Goal: Book appointment/travel/reservation

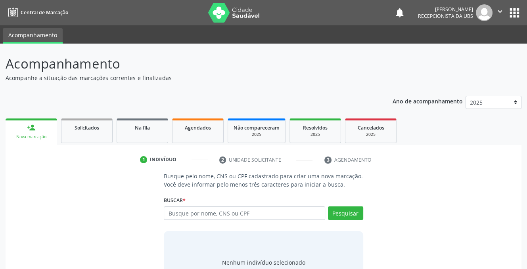
click at [252, 214] on input "text" at bounding box center [244, 212] width 161 height 13
click at [240, 218] on input "text" at bounding box center [244, 212] width 161 height 13
type input "898004043331969"
click at [339, 213] on button "Pesquisar" at bounding box center [345, 212] width 35 height 13
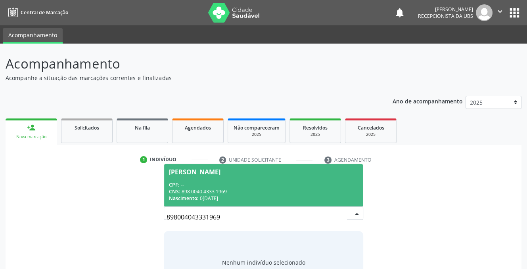
click at [215, 167] on span "[PERSON_NAME] CPF: -- CNS: 898 0040 4333 1969 Nascimento: [DATE]" at bounding box center [263, 185] width 198 height 42
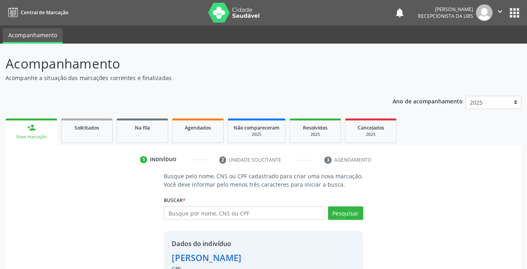
scroll to position [48, 0]
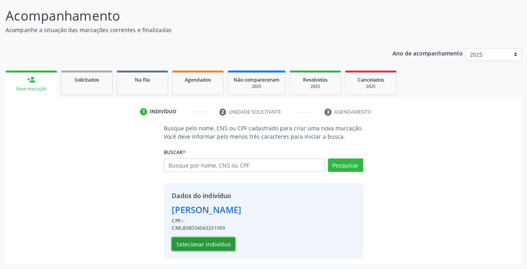
click at [185, 243] on button "Selecionar indivíduo" at bounding box center [203, 243] width 63 height 13
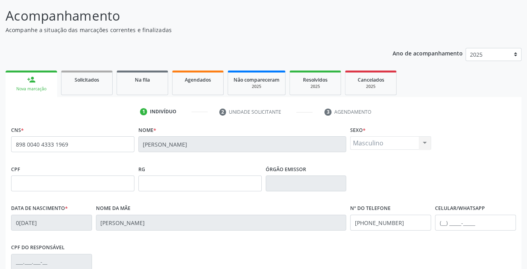
scroll to position [160, 0]
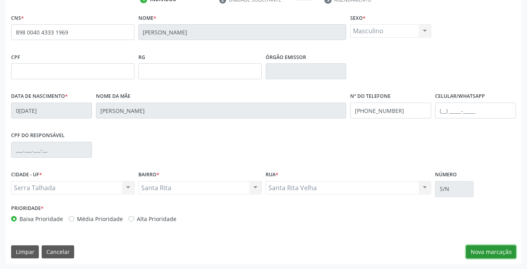
click at [487, 253] on button "Nova marcação" at bounding box center [491, 251] width 50 height 13
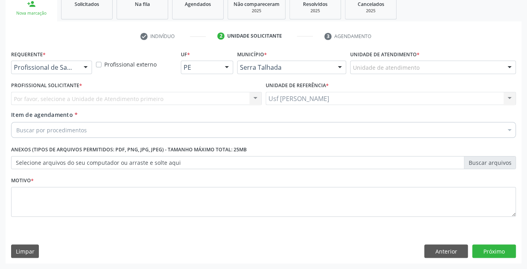
scroll to position [123, 0]
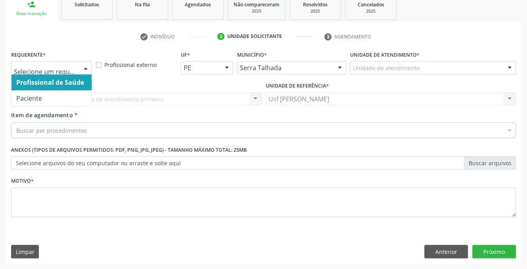
click at [88, 69] on div at bounding box center [86, 67] width 12 height 13
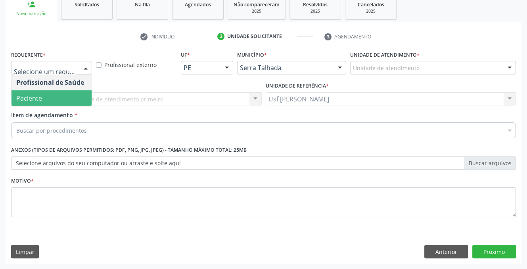
click at [40, 97] on span "Paciente" at bounding box center [29, 98] width 26 height 9
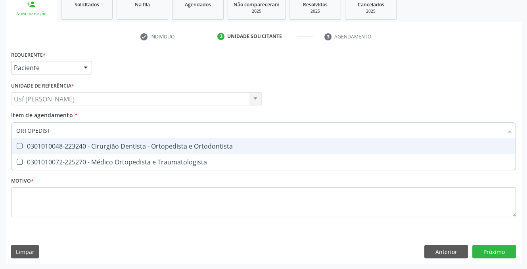
type input "ORTOPEDISTA"
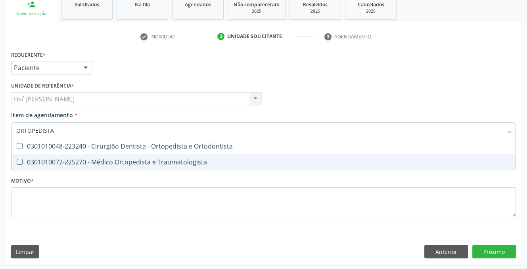
click at [19, 162] on Traumatologista at bounding box center [20, 162] width 6 height 6
click at [17, 162] on Traumatologista "checkbox" at bounding box center [13, 161] width 5 height 5
checkbox Traumatologista "true"
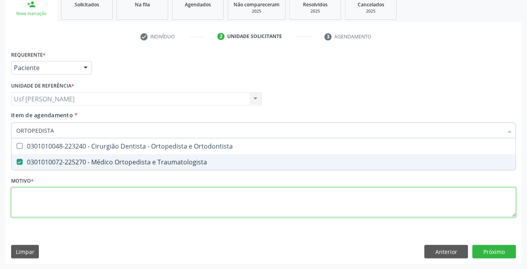
click at [23, 198] on div "Requerente * Paciente Profissional de Saúde Paciente Nenhum resultado encontrad…" at bounding box center [263, 139] width 505 height 180
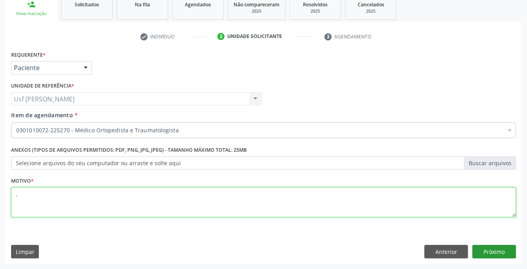
type textarea "."
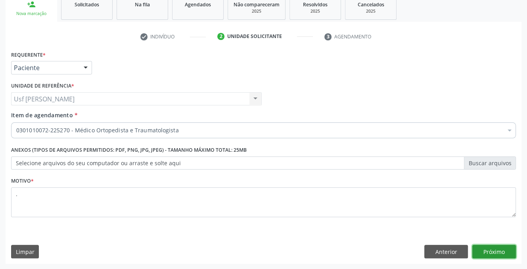
click at [484, 249] on button "Próximo" at bounding box center [494, 251] width 44 height 13
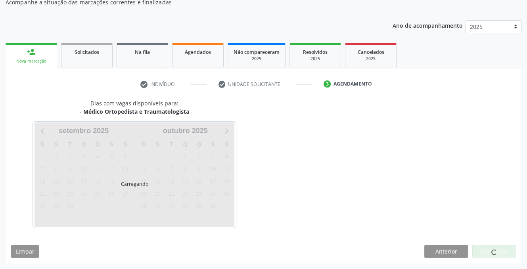
scroll to position [75, 0]
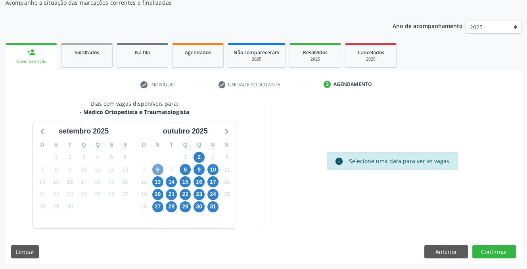
click at [155, 168] on span "6" at bounding box center [157, 169] width 11 height 11
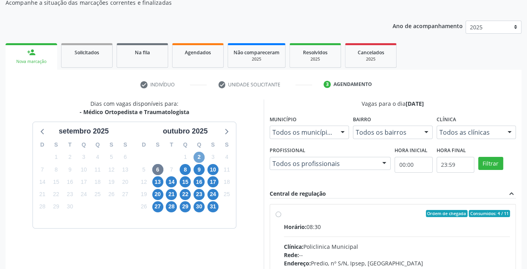
click at [199, 156] on span "2" at bounding box center [198, 157] width 11 height 11
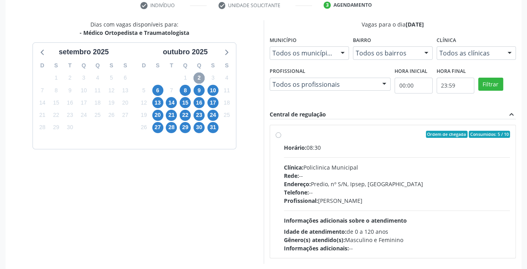
scroll to position [189, 0]
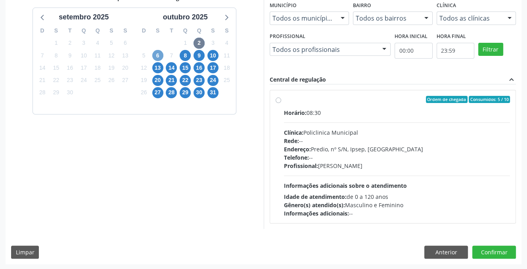
click at [156, 54] on span "6" at bounding box center [157, 55] width 11 height 11
click at [186, 55] on span "8" at bounding box center [185, 55] width 11 height 11
click at [284, 99] on label "Ordem de chegada Consumidos: 1 / 5 Horário: 07:00 Clínica: Cem Rede: -- Endereç…" at bounding box center [397, 157] width 226 height 122
click at [275, 99] on input "Ordem de chegada Consumidos: 1 / 5 Horário: 07:00 Clínica: Cem Rede: -- Endereç…" at bounding box center [278, 99] width 6 height 7
radio input "true"
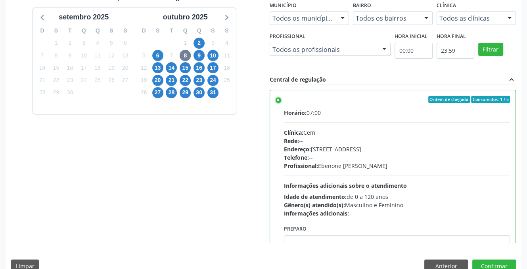
scroll to position [39, 0]
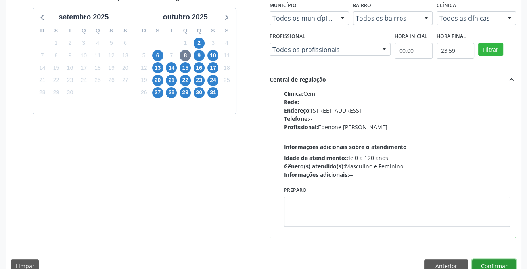
click at [493, 263] on button "Confirmar" at bounding box center [494, 266] width 44 height 13
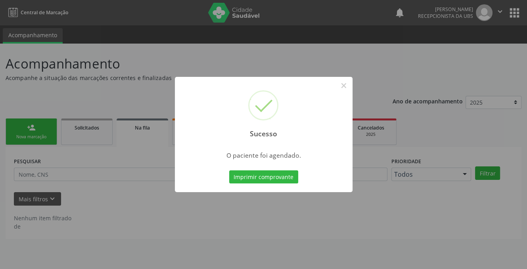
scroll to position [0, 0]
click at [345, 86] on button "×" at bounding box center [346, 85] width 13 height 13
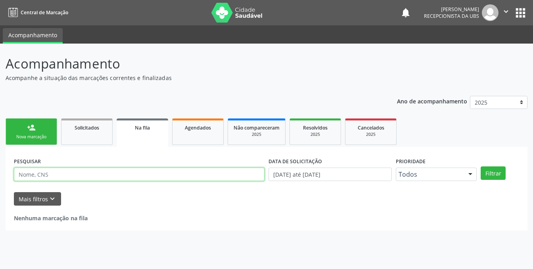
click at [81, 171] on input "text" at bounding box center [139, 174] width 250 height 13
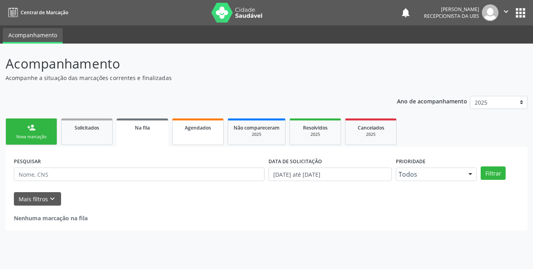
click at [201, 131] on span "Agendados" at bounding box center [198, 127] width 26 height 7
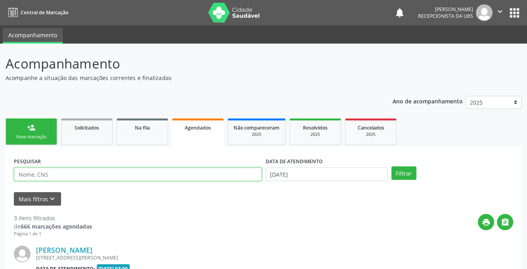
click at [69, 170] on input "text" at bounding box center [138, 174] width 248 height 13
type input "[PERSON_NAME]"
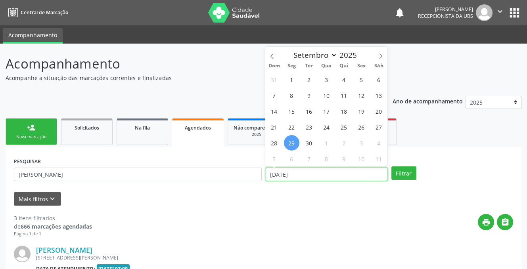
click at [312, 175] on input "[DATE]" at bounding box center [327, 174] width 122 height 13
click at [379, 58] on icon at bounding box center [380, 56] width 3 height 5
select select "9"
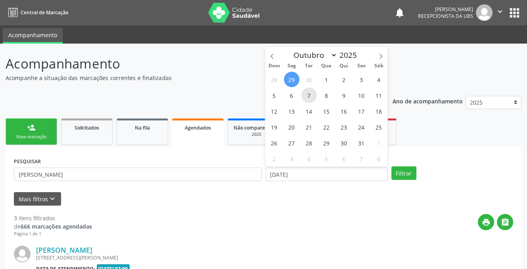
click at [307, 99] on span "7" at bounding box center [308, 95] width 15 height 15
type input "[DATE]"
click at [326, 95] on span "8" at bounding box center [326, 95] width 15 height 15
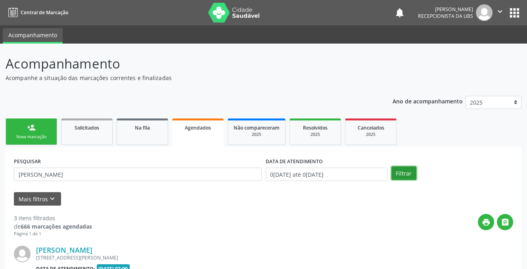
click at [396, 171] on button "Filtrar" at bounding box center [403, 172] width 25 height 13
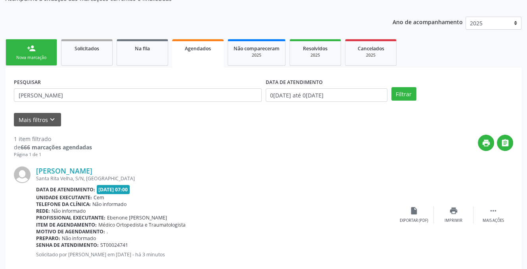
scroll to position [95, 0]
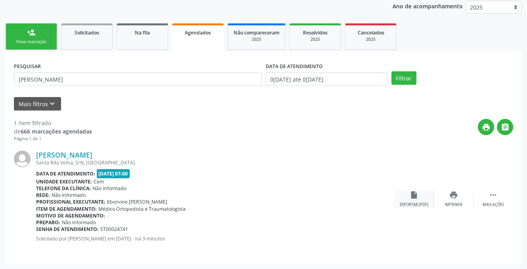
click at [413, 193] on icon "insert_drive_file" at bounding box center [413, 195] width 9 height 9
